Goal: Task Accomplishment & Management: Manage account settings

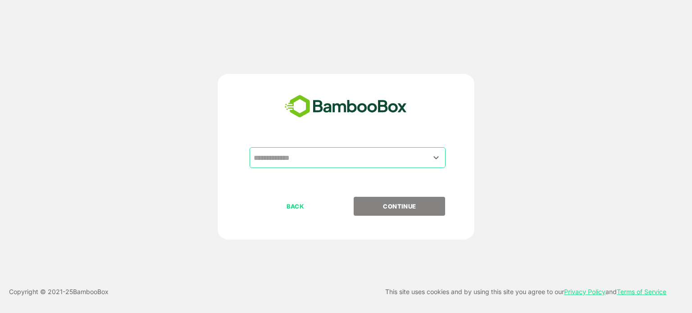
click at [319, 158] on input "text" at bounding box center [347, 157] width 192 height 17
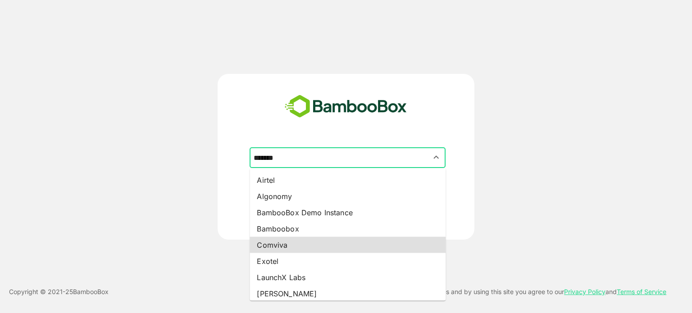
type input "*********"
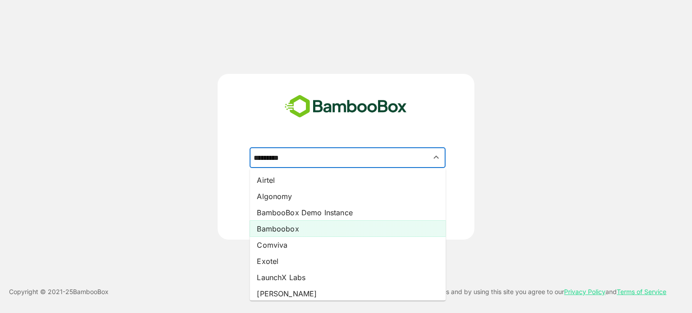
click at [299, 232] on li "Bamboobox" at bounding box center [347, 229] width 196 height 16
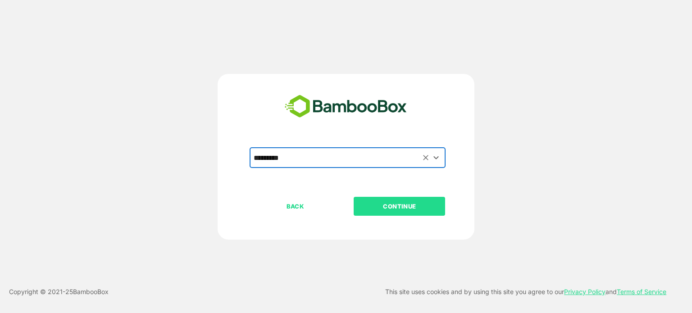
click at [384, 202] on p "CONTINUE" at bounding box center [399, 206] width 90 height 10
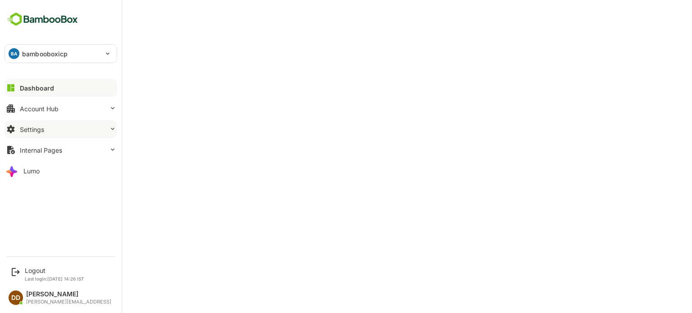
click at [41, 131] on div "Settings" at bounding box center [32, 130] width 24 height 8
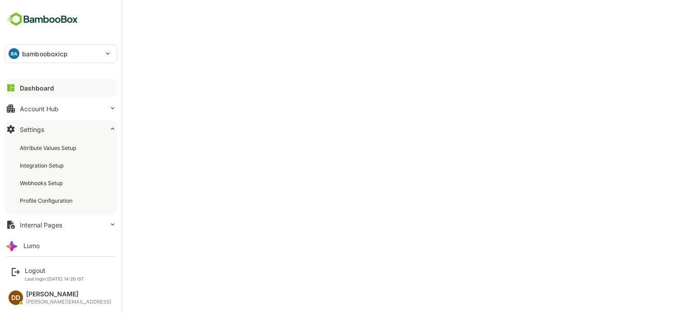
click at [36, 133] on button "Settings" at bounding box center [61, 129] width 113 height 18
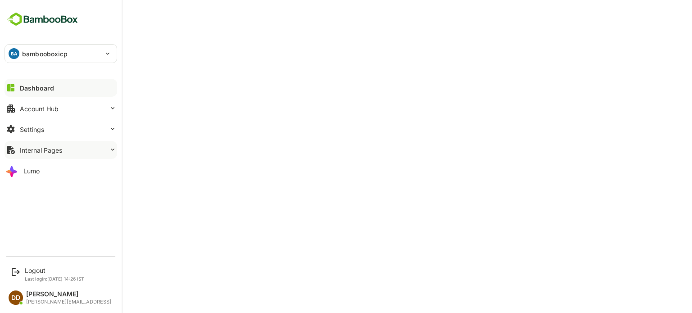
click at [36, 154] on button "Internal Pages" at bounding box center [61, 150] width 113 height 18
click at [35, 166] on div "Monitoring Stats" at bounding box center [42, 169] width 44 height 8
click at [38, 130] on div "Settings" at bounding box center [32, 130] width 24 height 8
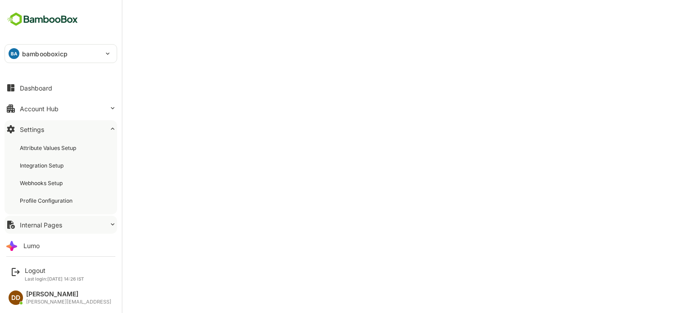
click at [36, 227] on div "Internal Pages" at bounding box center [41, 225] width 42 height 8
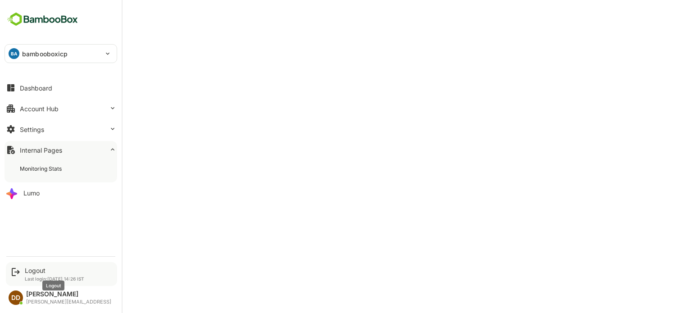
click at [28, 272] on div "Logout" at bounding box center [54, 271] width 59 height 8
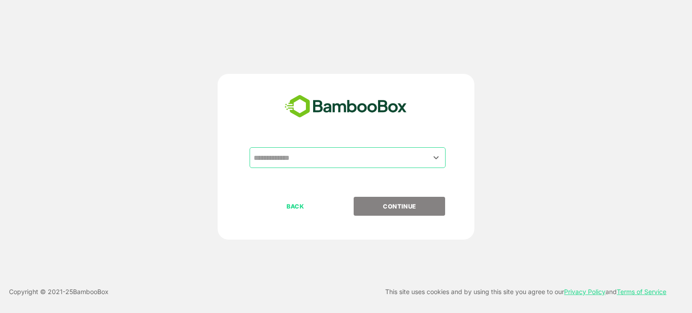
click at [292, 159] on input "text" at bounding box center [347, 157] width 192 height 17
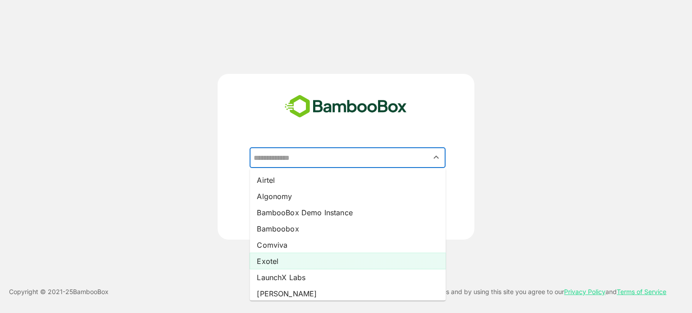
click at [270, 258] on li "Exotel" at bounding box center [347, 261] width 196 height 16
type input "******"
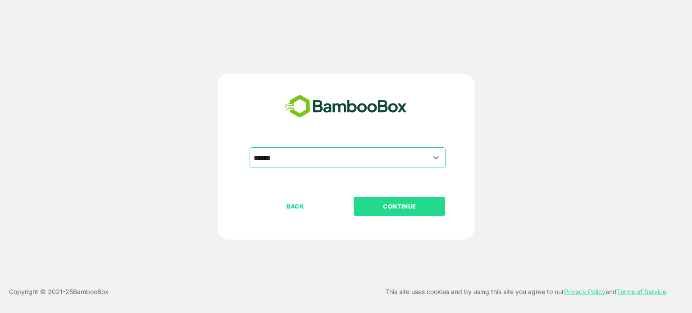
click at [390, 205] on p "CONTINUE" at bounding box center [399, 206] width 90 height 10
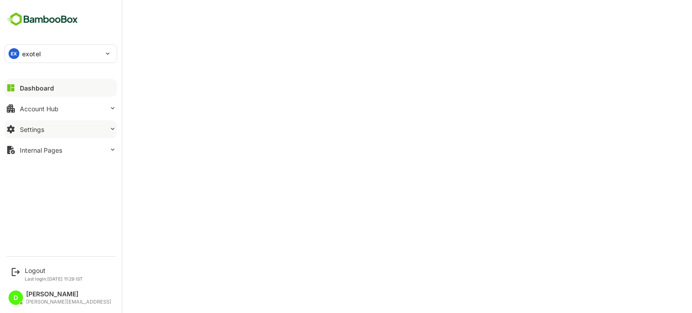
click at [27, 135] on button "Settings" at bounding box center [61, 129] width 113 height 18
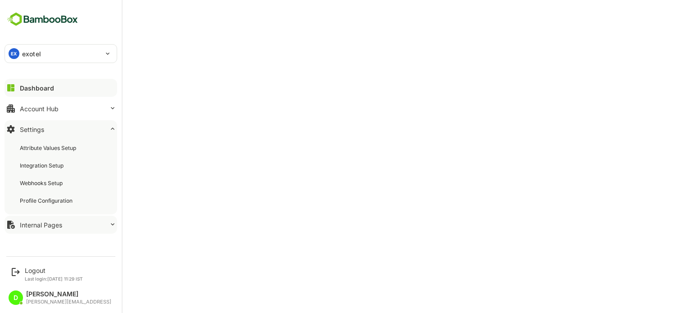
click at [31, 227] on div "Internal Pages" at bounding box center [41, 225] width 42 height 8
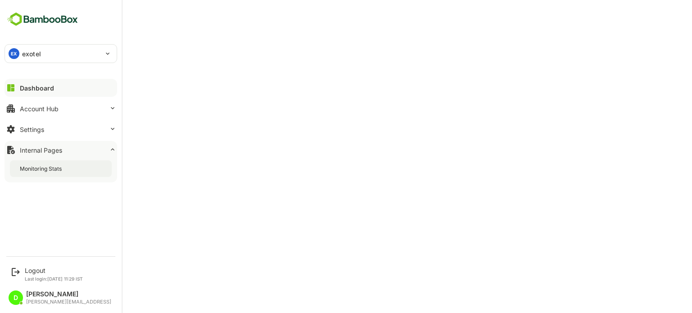
click at [37, 174] on div "Monitoring Stats" at bounding box center [61, 168] width 102 height 17
click at [43, 150] on div "Internal Pages" at bounding box center [41, 150] width 42 height 8
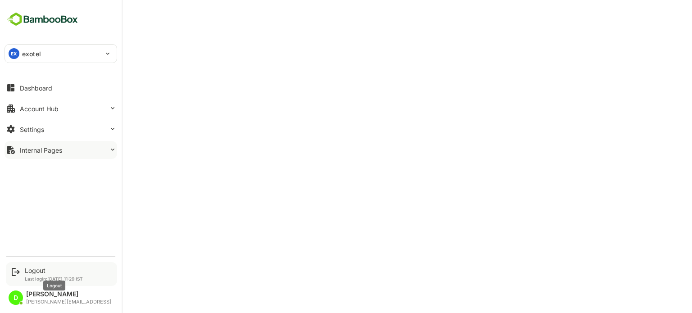
click at [29, 272] on div "Logout" at bounding box center [54, 271] width 58 height 8
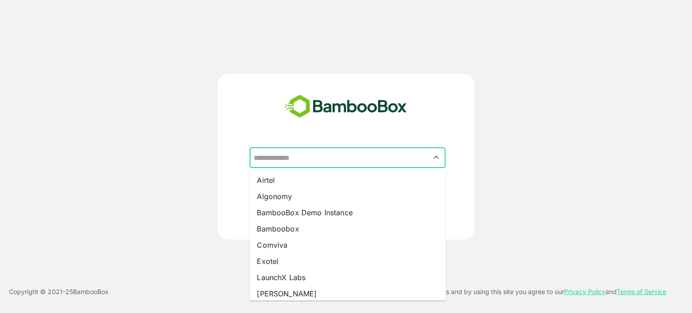
click at [311, 158] on input "text" at bounding box center [347, 157] width 192 height 17
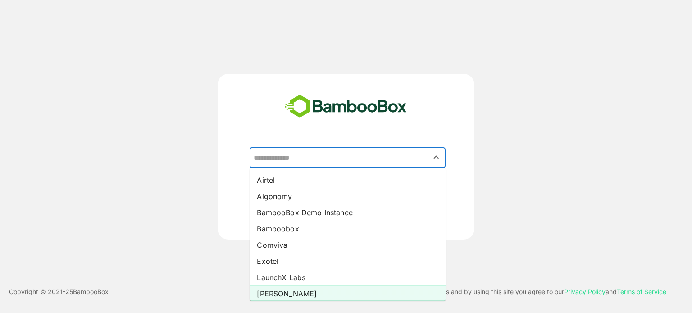
click at [288, 293] on li "[PERSON_NAME]" at bounding box center [347, 294] width 196 height 16
type input "*****"
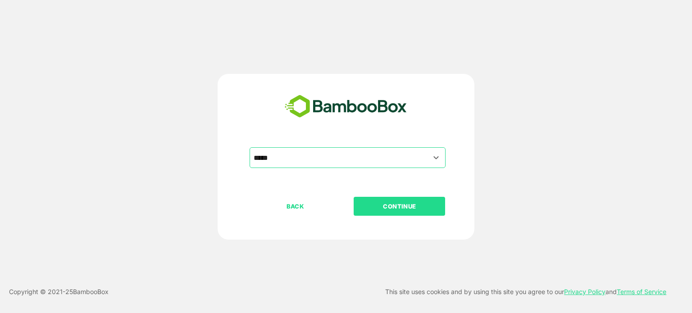
click at [398, 211] on p "CONTINUE" at bounding box center [399, 206] width 90 height 10
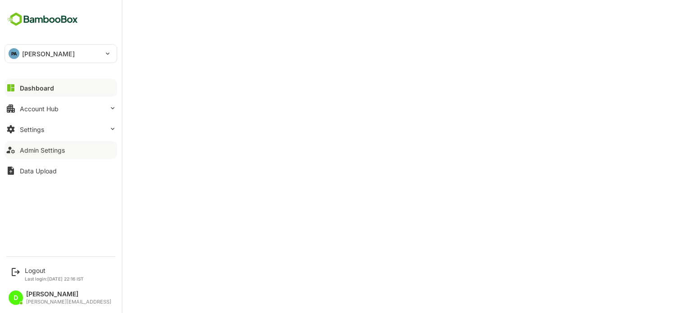
click at [39, 149] on div "Admin Settings" at bounding box center [42, 150] width 45 height 8
click at [25, 275] on div "Logout Last login: [DATE] 22:16 IST" at bounding box center [54, 274] width 59 height 15
click at [36, 272] on div "Logout" at bounding box center [54, 271] width 59 height 8
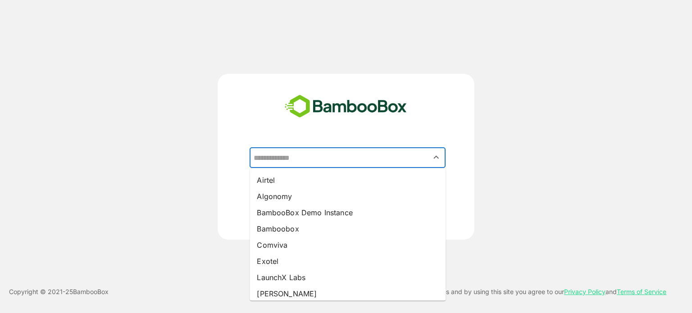
click at [315, 156] on input "text" at bounding box center [347, 157] width 192 height 17
click at [302, 197] on li "Algonomy" at bounding box center [347, 196] width 196 height 16
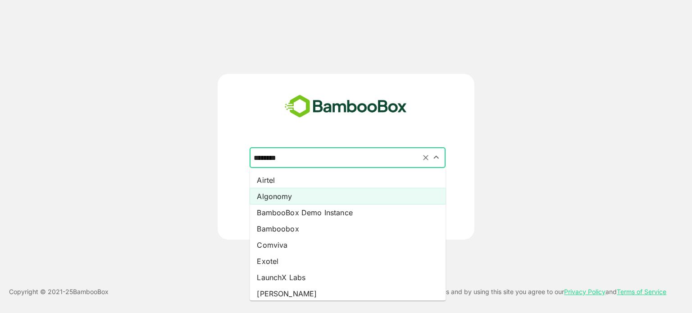
click at [333, 156] on input "********" at bounding box center [347, 157] width 192 height 17
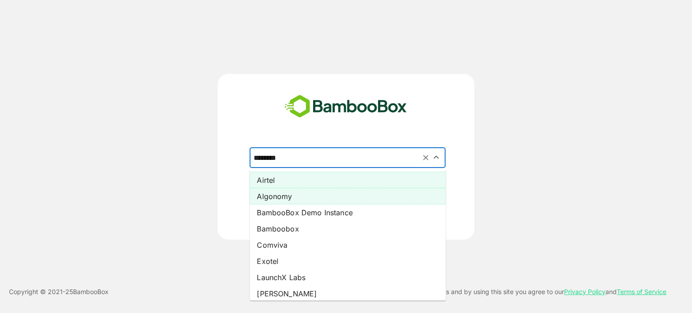
click at [326, 179] on li "Airtel" at bounding box center [347, 180] width 196 height 16
type input "******"
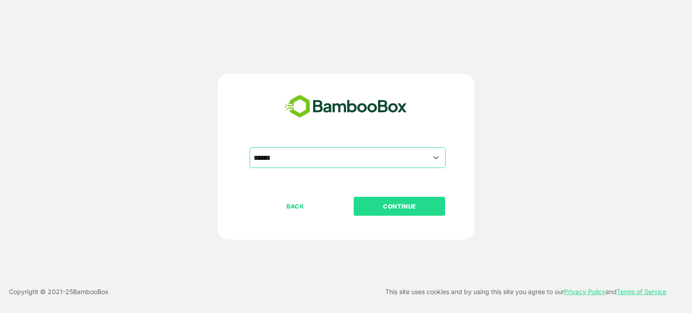
click at [380, 207] on p "CONTINUE" at bounding box center [399, 206] width 90 height 10
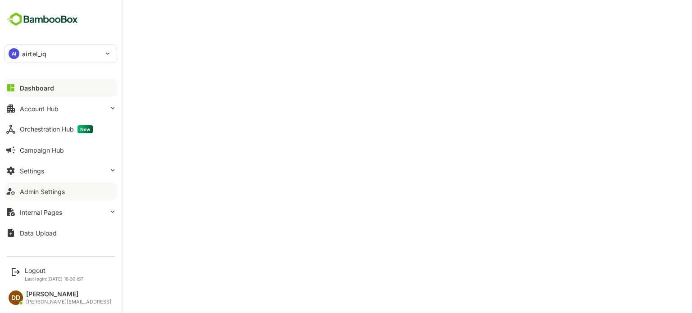
click at [34, 190] on div "Admin Settings" at bounding box center [42, 192] width 45 height 8
